Goal: Find specific page/section: Find specific page/section

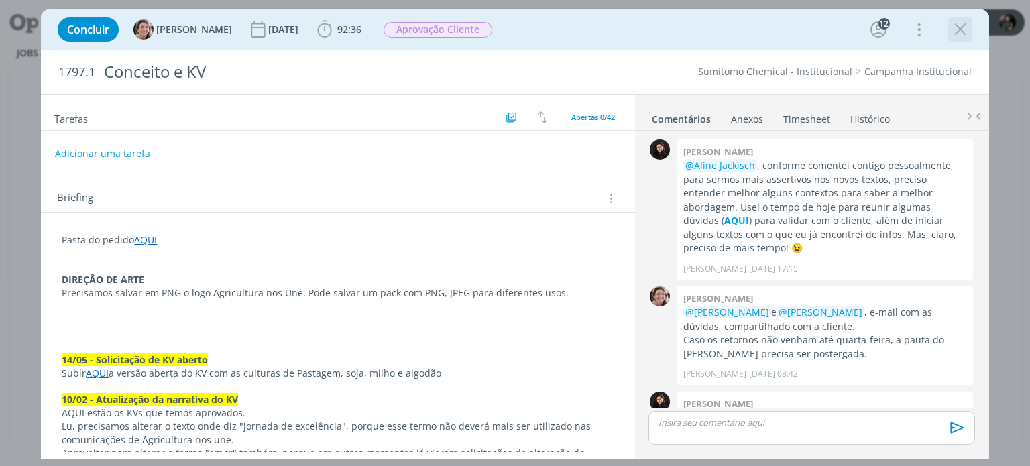
scroll to position [1374, 0]
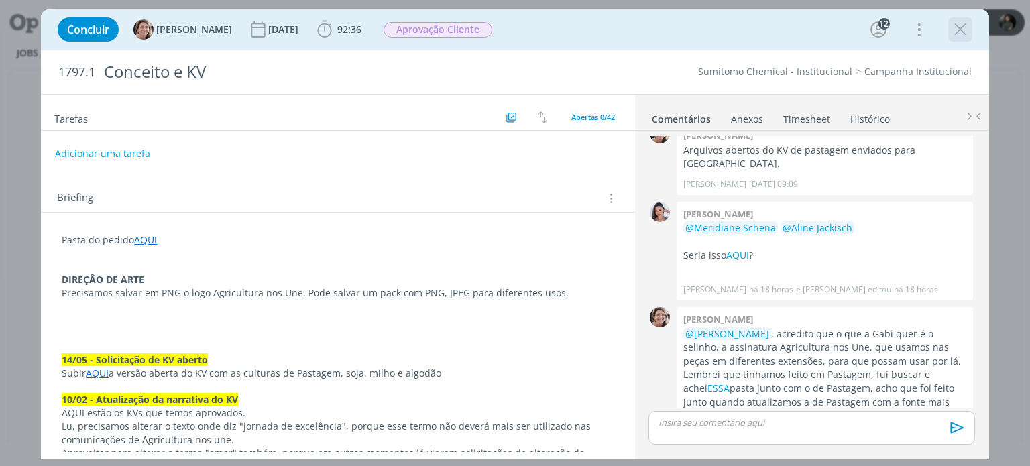
click at [961, 30] on icon "dialog" at bounding box center [961, 29] width 20 height 20
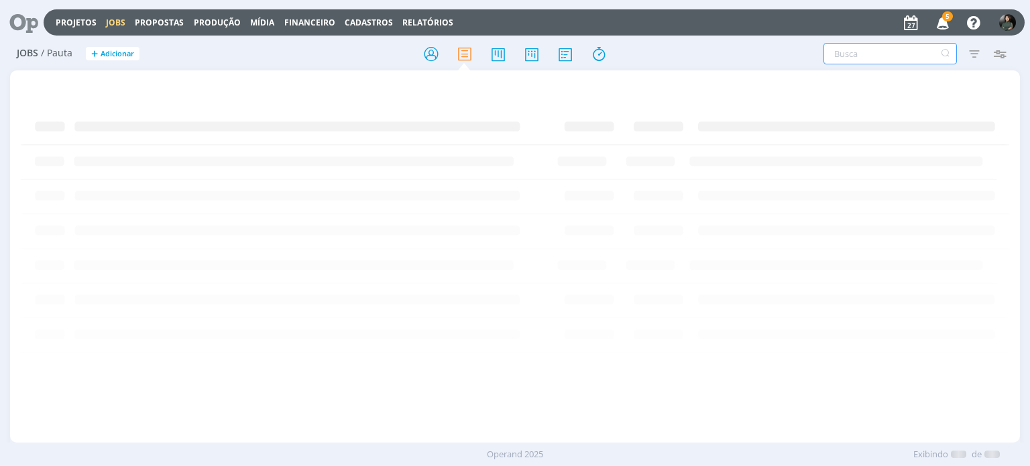
click at [869, 55] on input "text" at bounding box center [891, 53] width 134 height 21
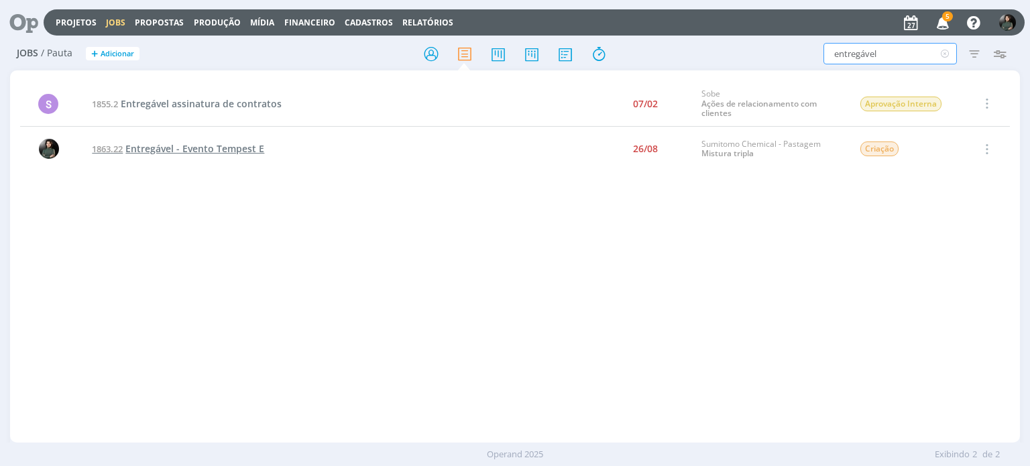
type input "entregável"
click at [232, 151] on span "Entregável - Evento Tempest E" at bounding box center [194, 148] width 139 height 13
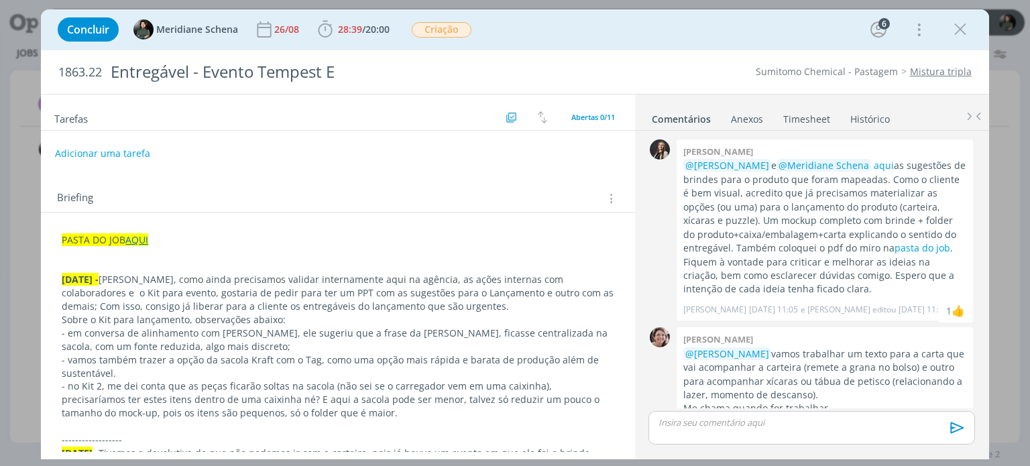
scroll to position [691, 0]
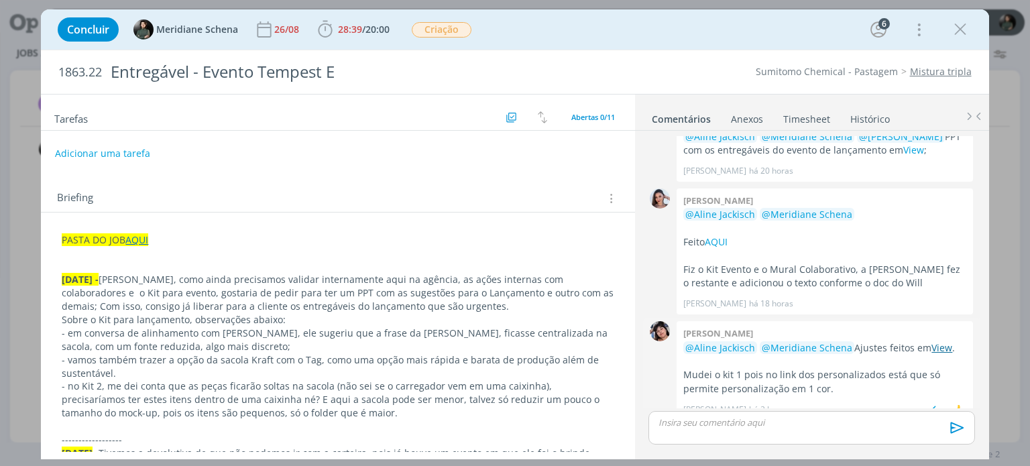
click at [941, 341] on link "View" at bounding box center [942, 347] width 21 height 13
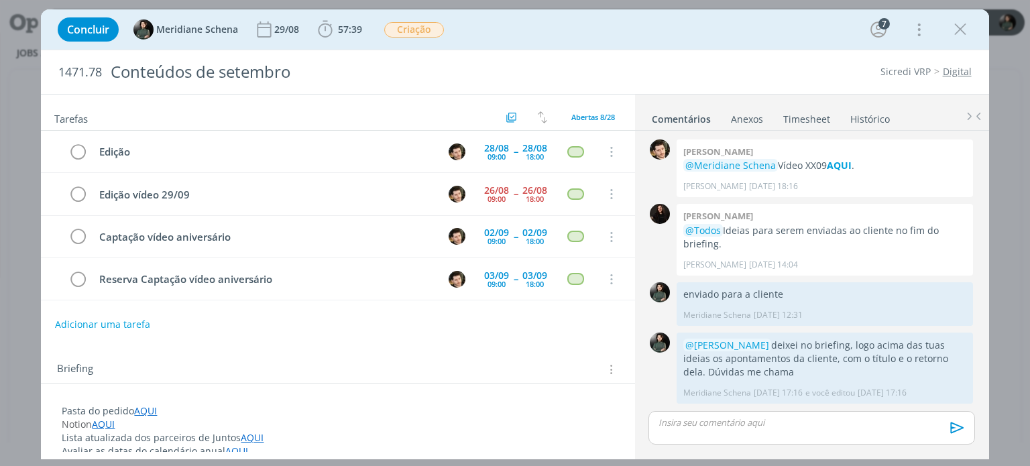
scroll to position [1741, 0]
